Goal: Information Seeking & Learning: Learn about a topic

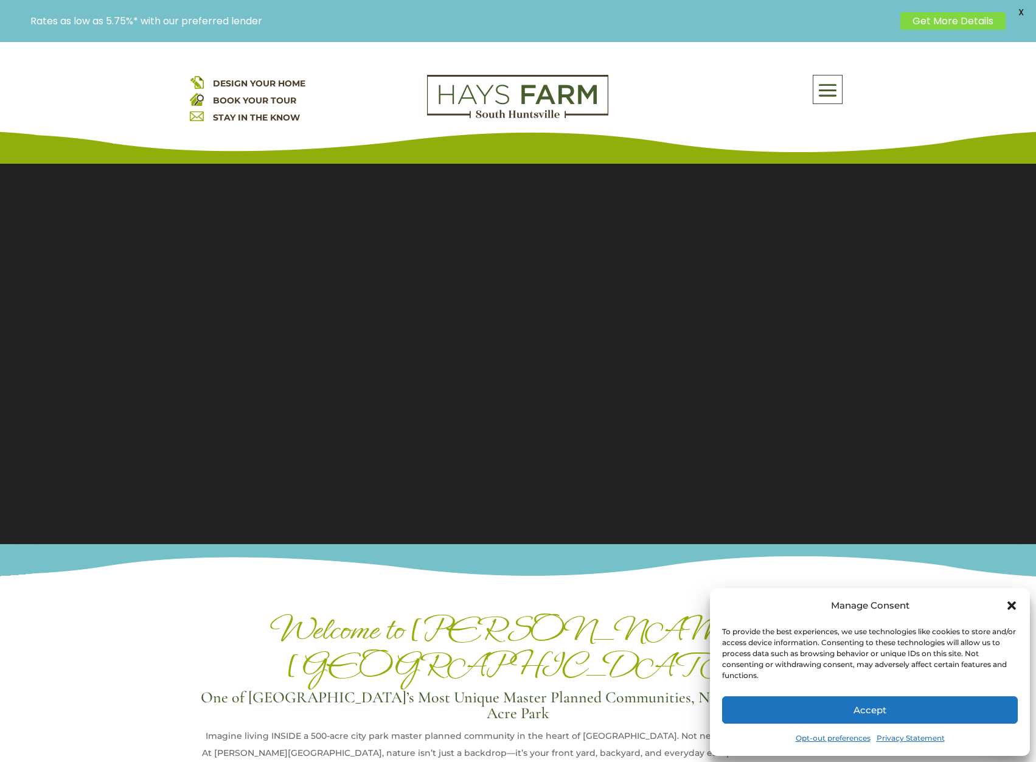
click at [867, 706] on button "Accept" at bounding box center [870, 709] width 296 height 27
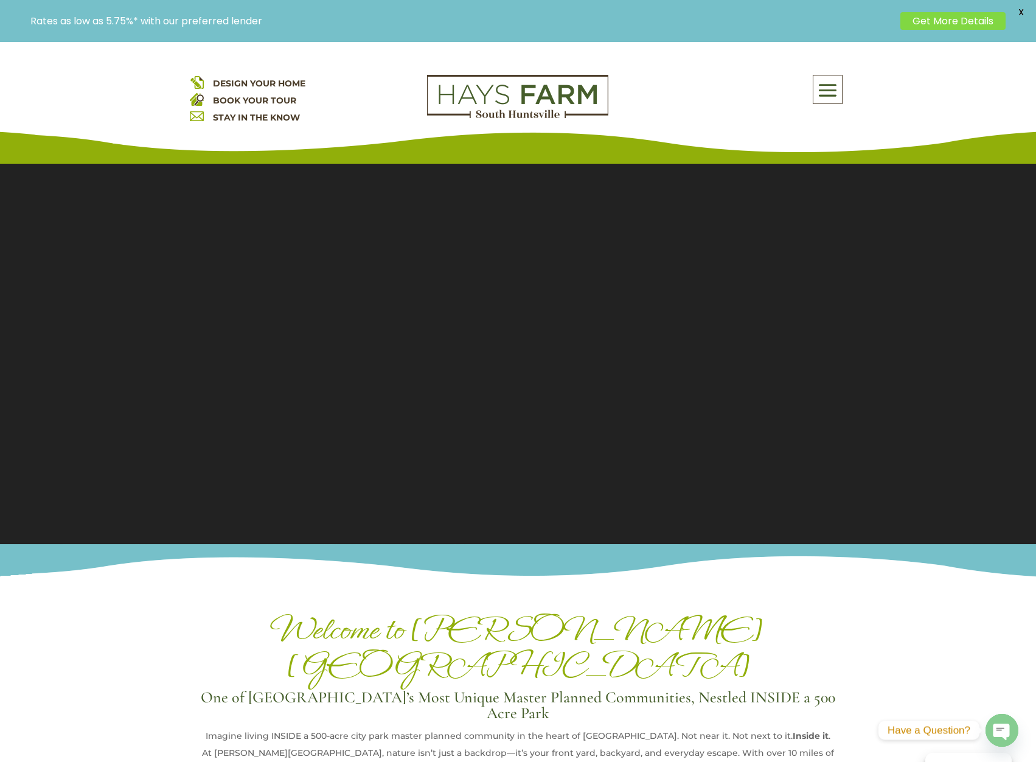
click at [926, 22] on link "Get More Details" at bounding box center [952, 21] width 105 height 18
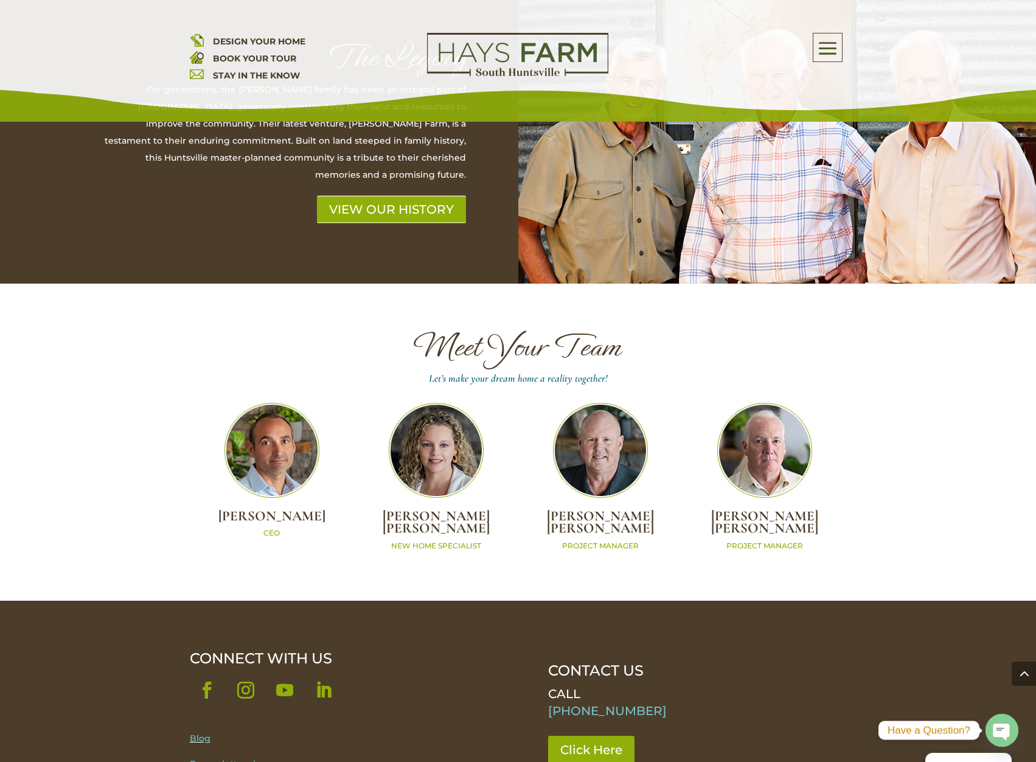
scroll to position [3589, 0]
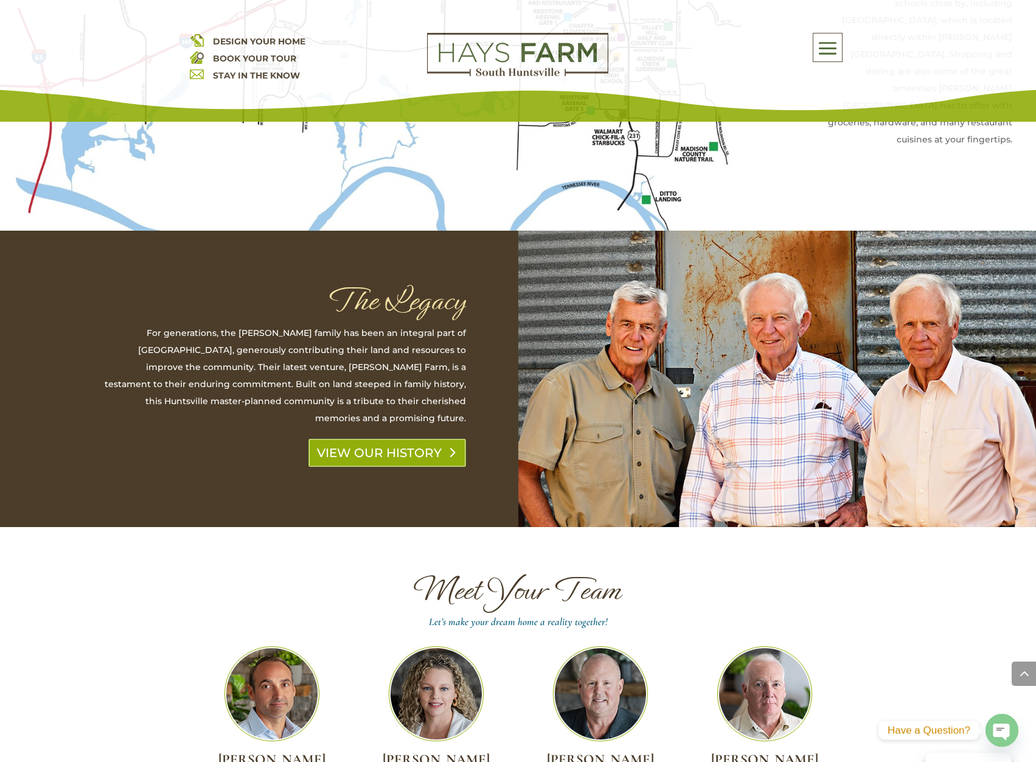
click at [368, 439] on link "VIEW OUR HISTORY" at bounding box center [387, 453] width 158 height 28
